Goal: Task Accomplishment & Management: Manage account settings

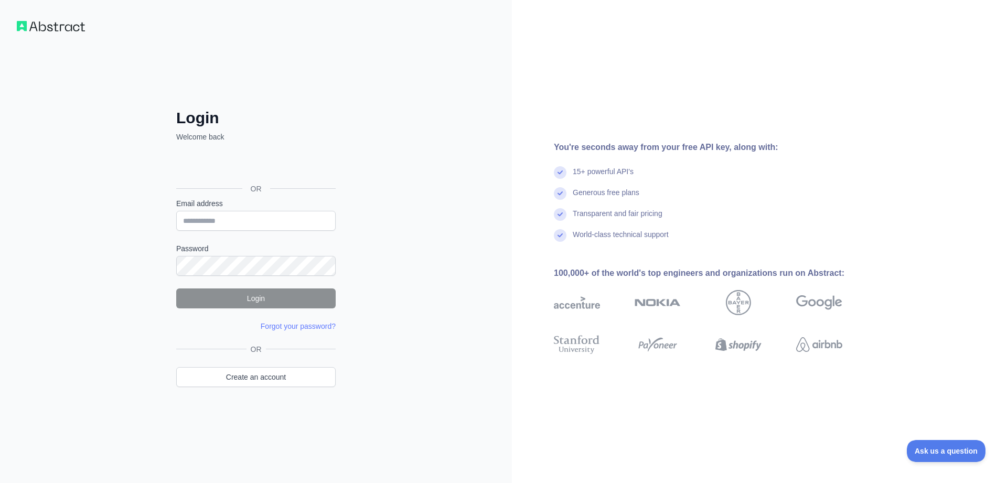
click at [424, 215] on div "Login Welcome back OR Email address Password Login Forgot your password? Please…" at bounding box center [256, 241] width 512 height 483
click at [270, 224] on input "Email address" at bounding box center [255, 221] width 159 height 20
type input "**********"
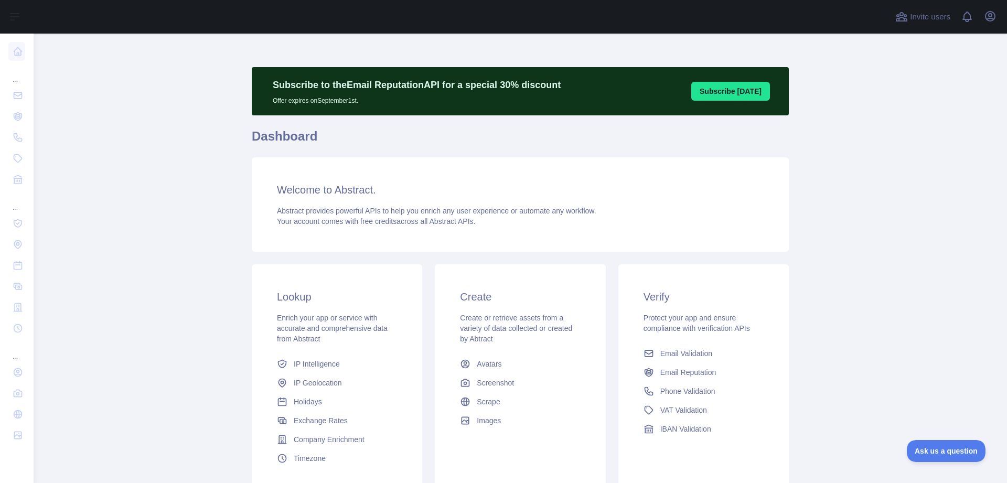
click at [123, 179] on main "Subscribe to the Email Reputation API for a special 30 % discount Offer expires…" at bounding box center [520, 258] width 973 height 449
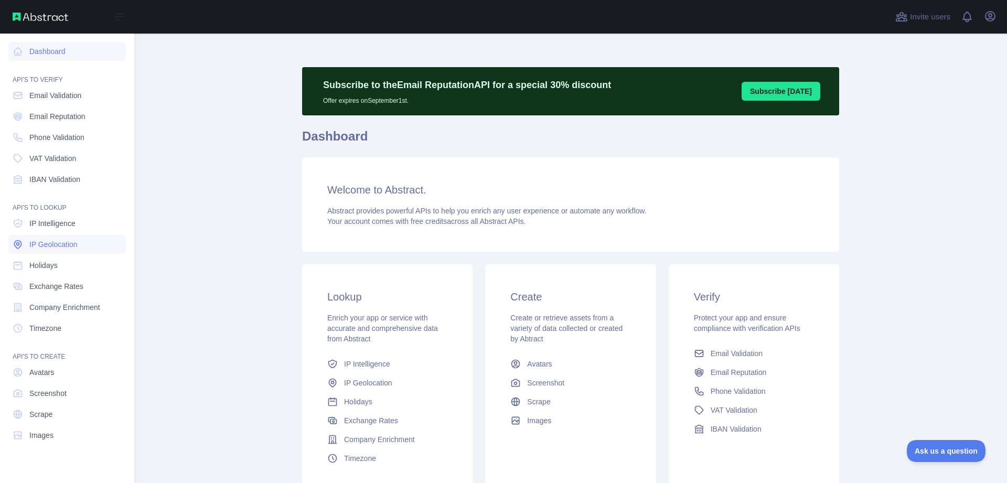
click at [78, 247] on span "IP Geolocation" at bounding box center [53, 244] width 48 height 10
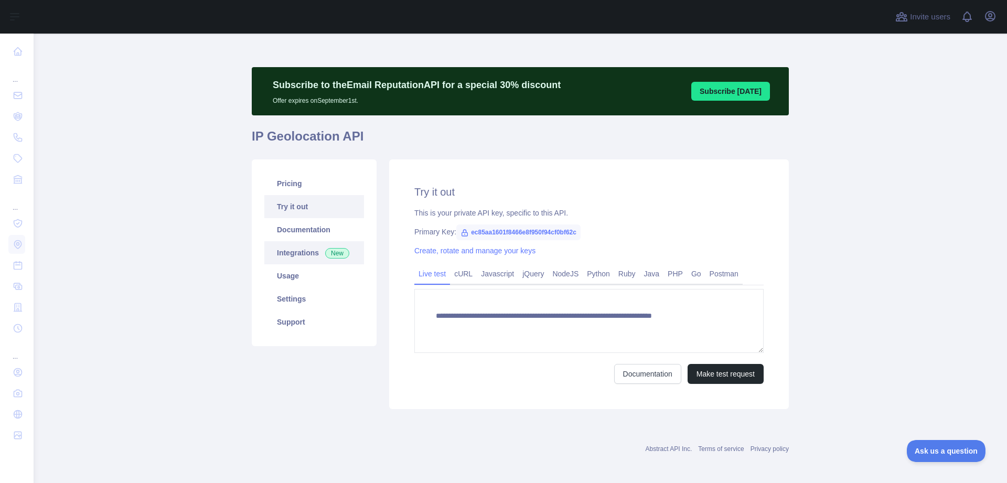
type textarea "**********"
click at [311, 293] on link "Settings" at bounding box center [314, 298] width 100 height 23
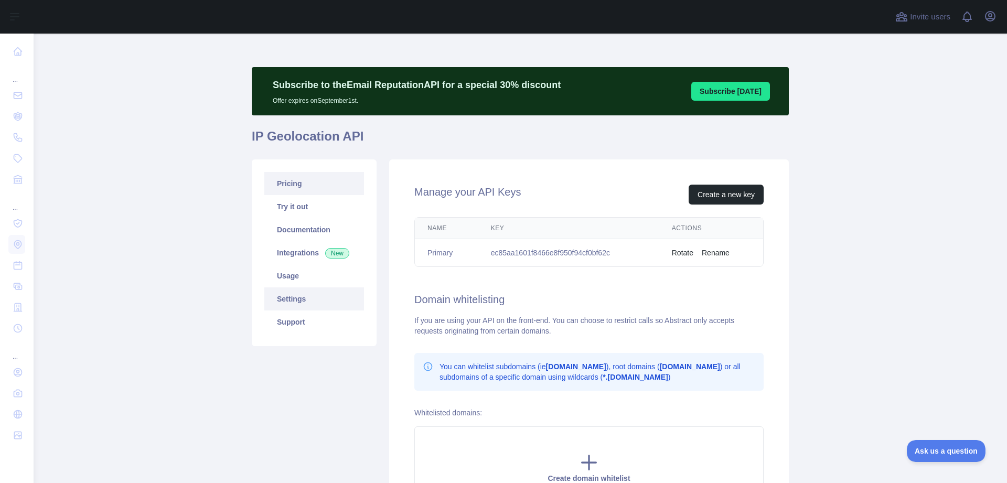
click at [301, 184] on link "Pricing" at bounding box center [314, 183] width 100 height 23
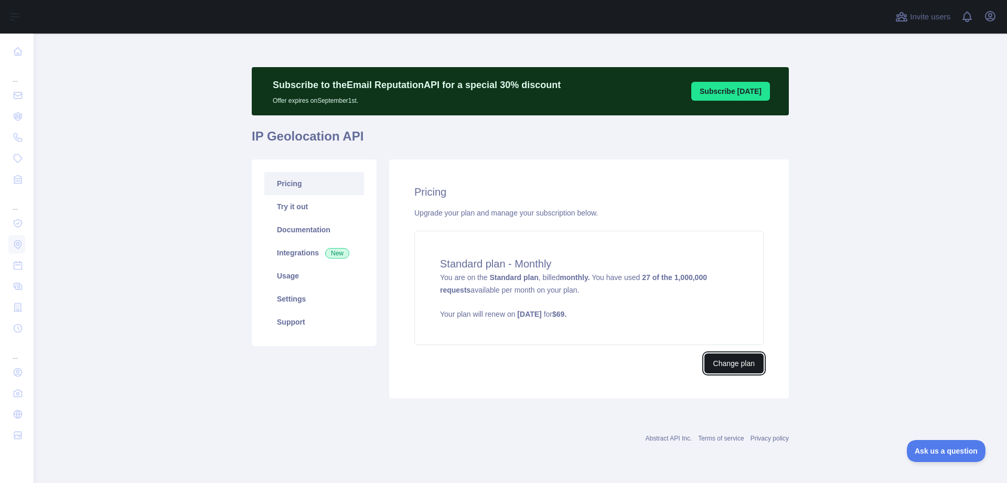
click at [736, 364] on button "Change plan" at bounding box center [733, 363] width 59 height 20
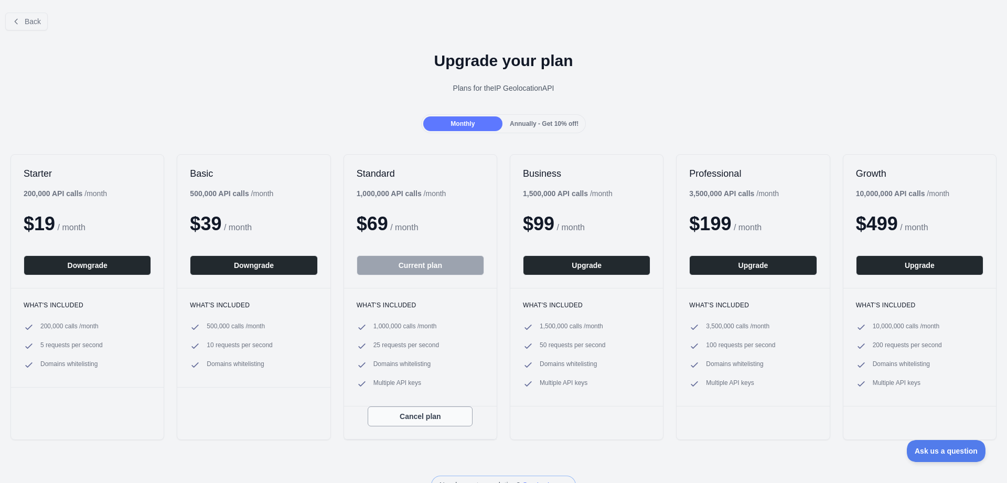
click at [451, 419] on button "Cancel plan" at bounding box center [420, 416] width 105 height 20
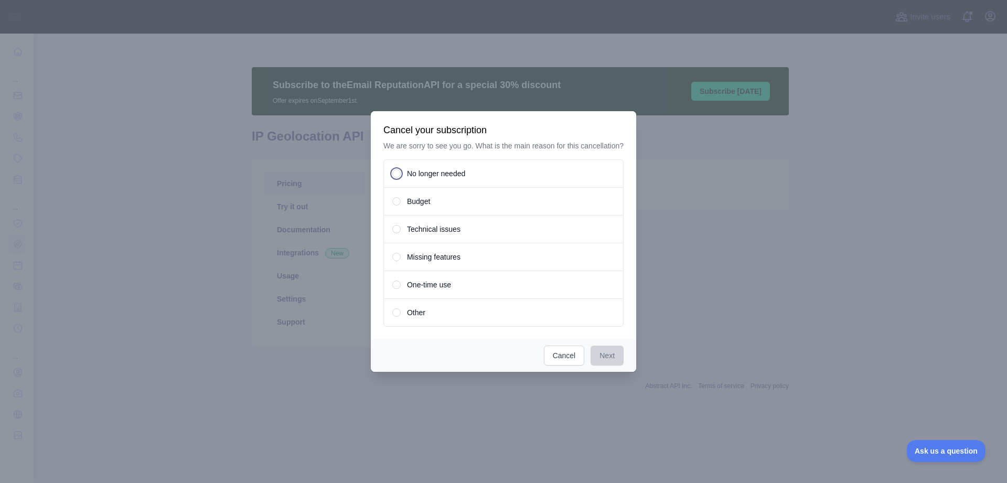
click at [511, 175] on div "No longer needed" at bounding box center [503, 173] width 240 height 28
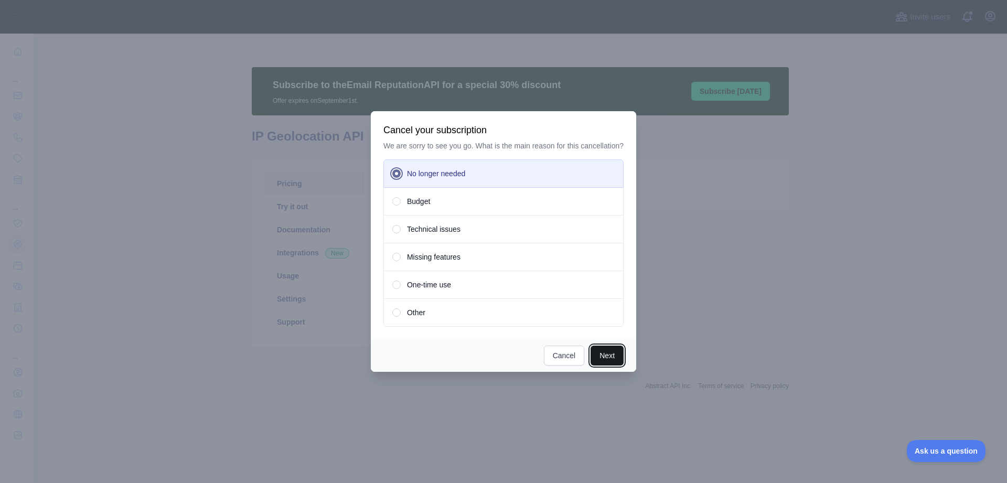
click at [607, 362] on button "Next" at bounding box center [606, 356] width 33 height 20
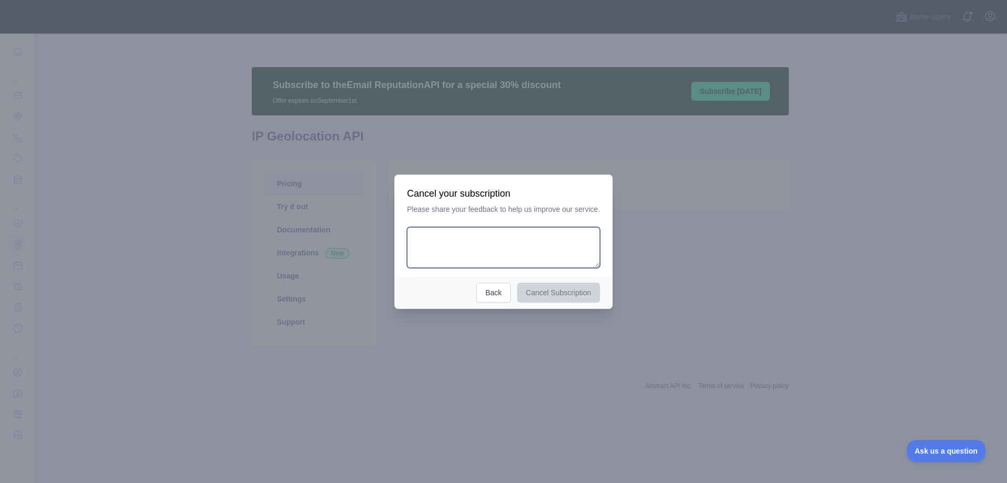
click at [546, 258] on textarea at bounding box center [503, 247] width 193 height 41
type textarea "**"
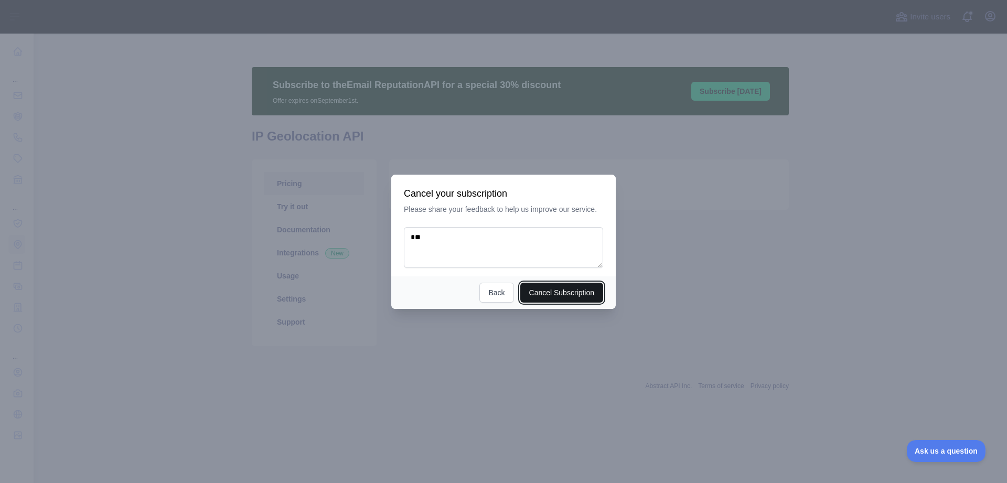
click at [540, 291] on button "Cancel Subscription" at bounding box center [561, 293] width 83 height 20
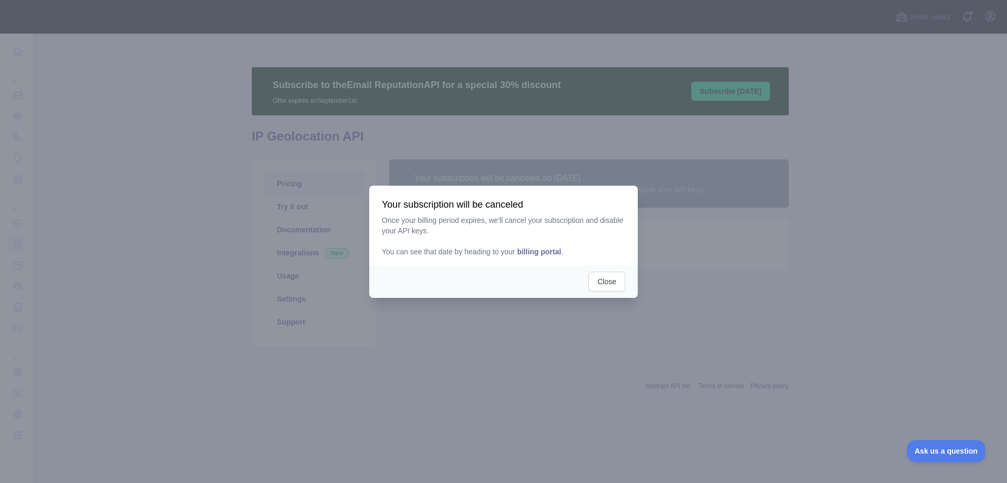
click at [610, 298] on div at bounding box center [503, 241] width 1007 height 483
